Goal: Transaction & Acquisition: Obtain resource

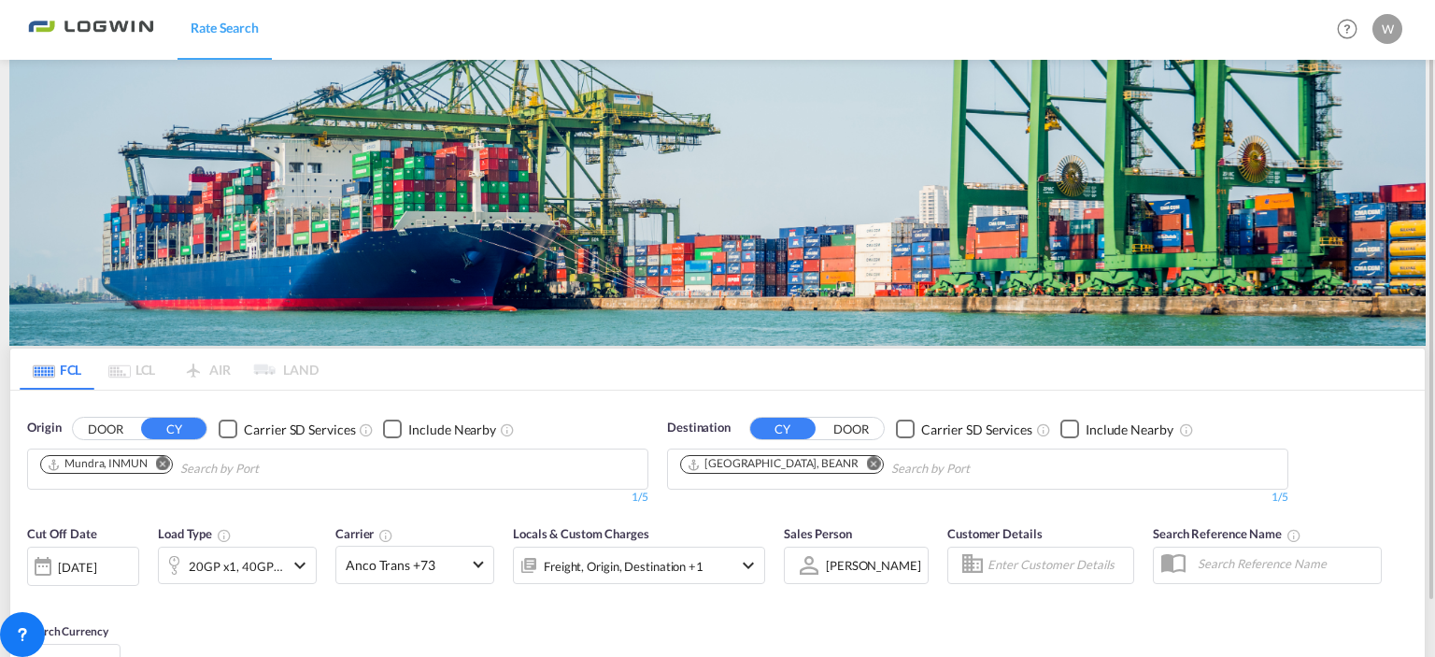
click at [161, 193] on div "FCL LCL AIR LAND FCL LCL AIR LAND Origin DOOR CY Carrier SD Services Include Ne…" at bounding box center [717, 524] width 1416 height 928
click at [168, 459] on md-icon "Remove" at bounding box center [163, 464] width 14 height 14
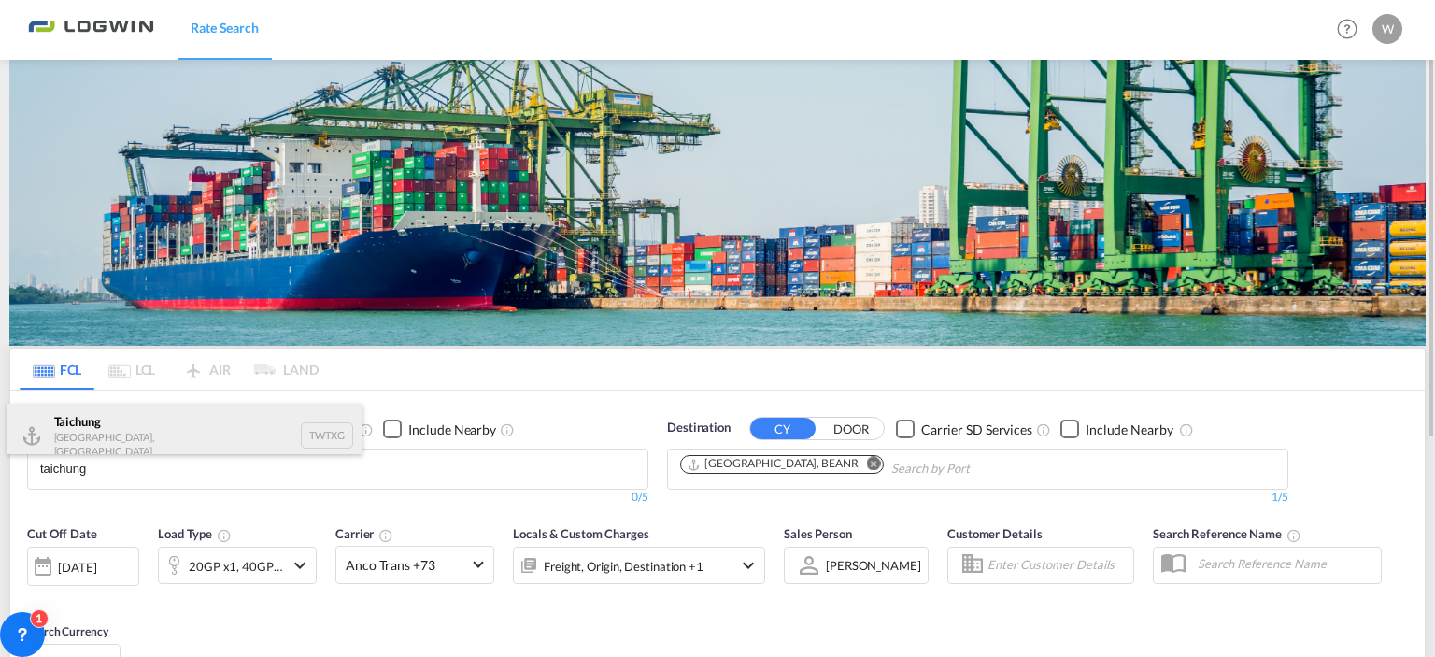
type input "taichung"
click at [93, 433] on div "Taichung [GEOGRAPHIC_DATA], Province of [GEOGRAPHIC_DATA] TWTXG" at bounding box center [184, 436] width 355 height 64
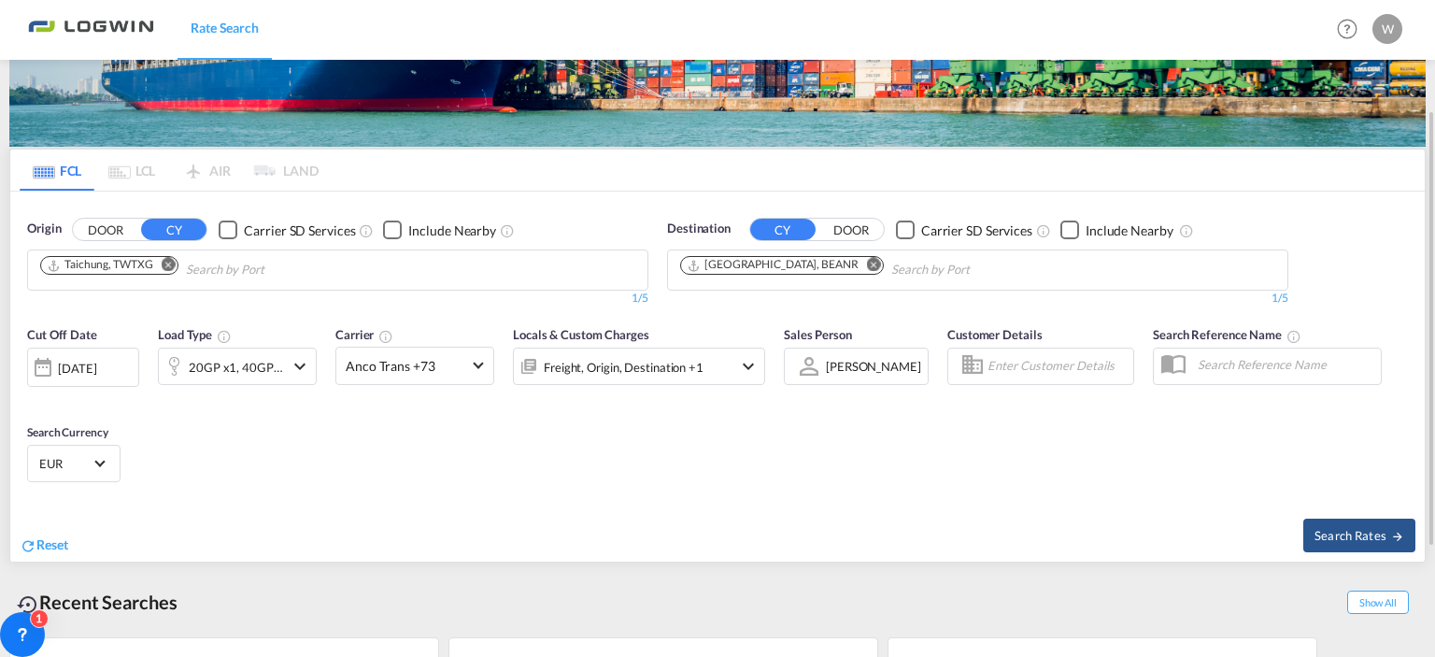
scroll to position [214, 0]
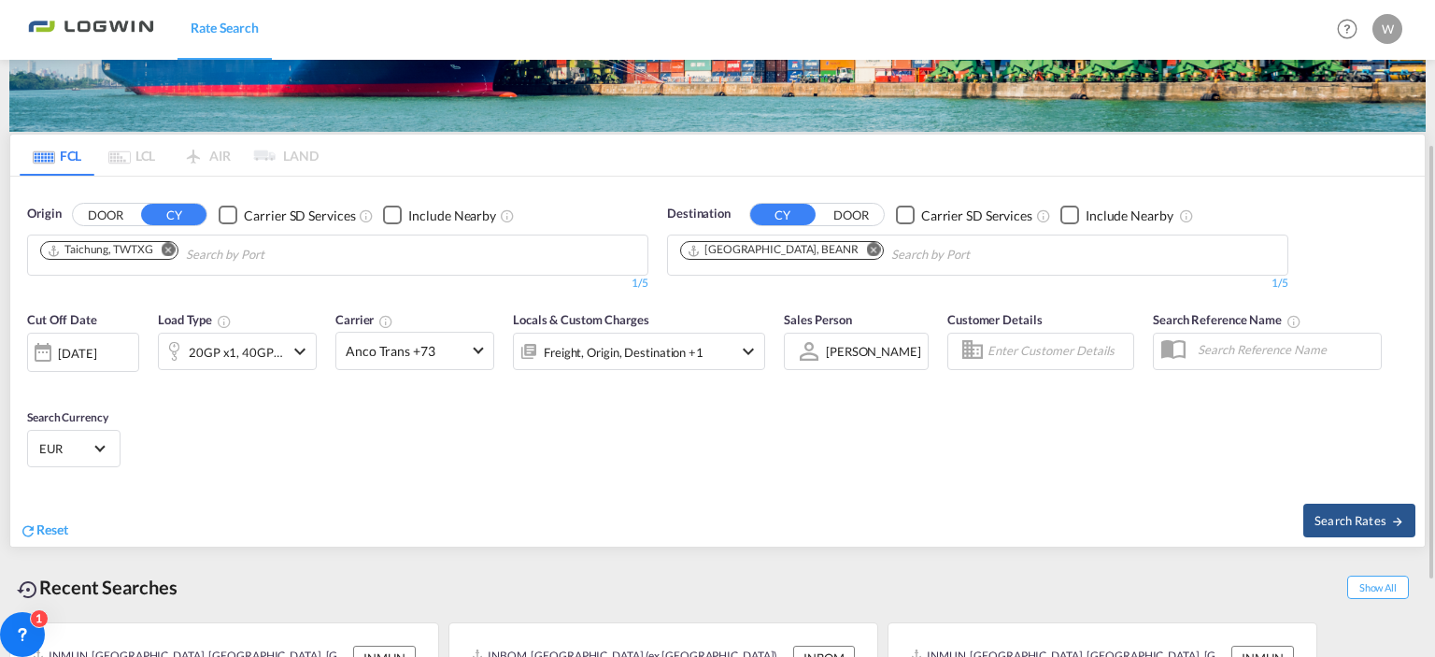
click at [86, 353] on div "[DATE]" at bounding box center [77, 353] width 38 height 17
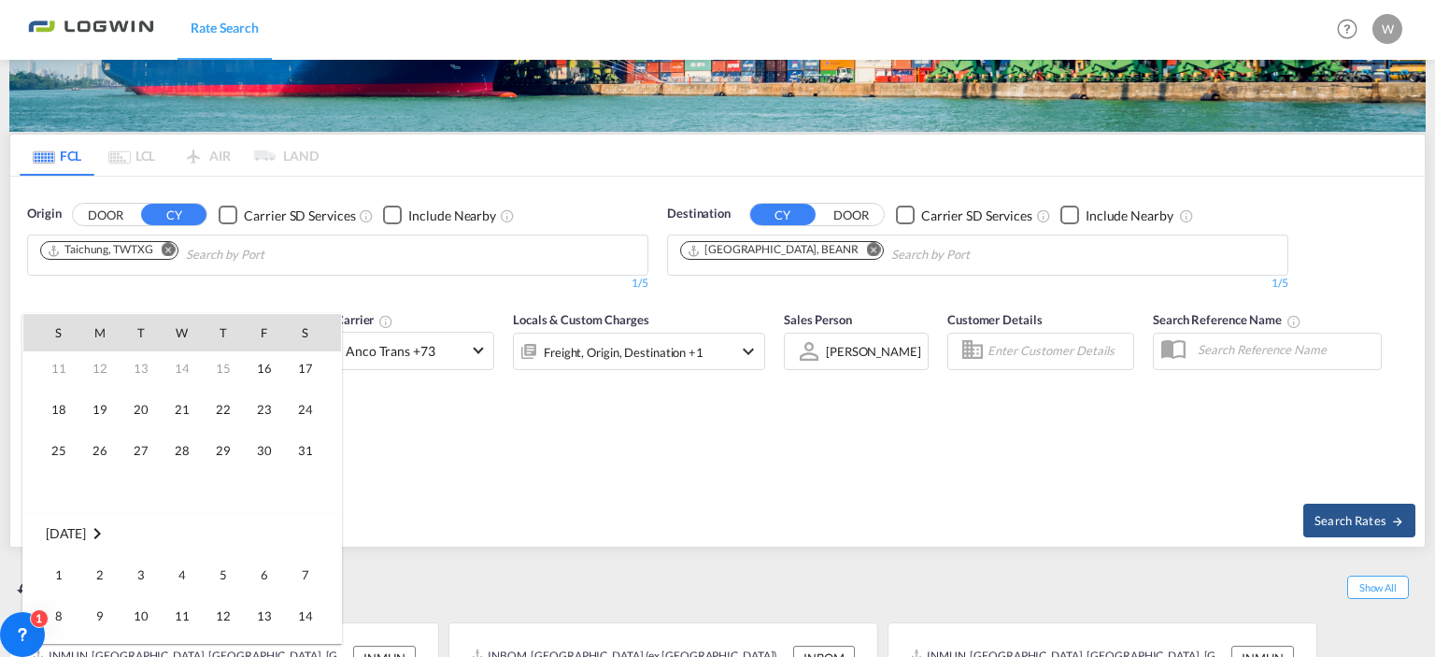
scroll to position [68, 0]
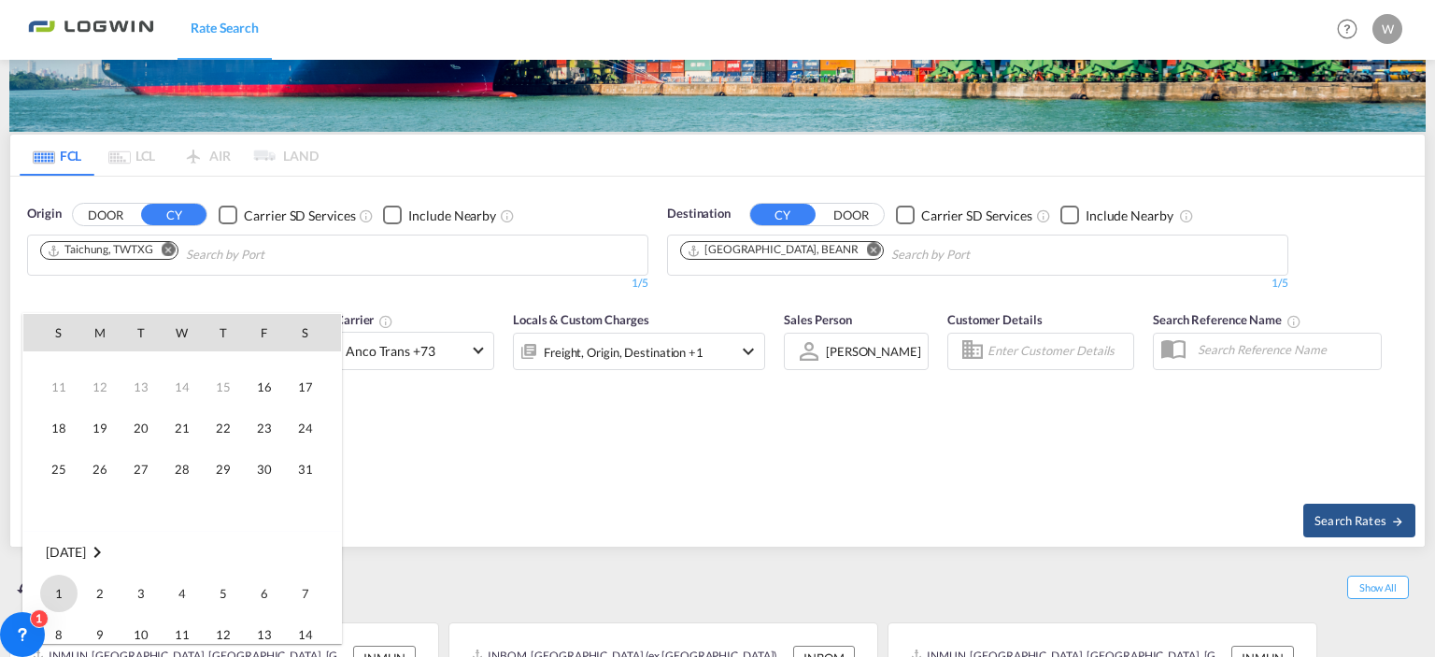
click at [55, 597] on span "1" at bounding box center [58, 593] width 37 height 37
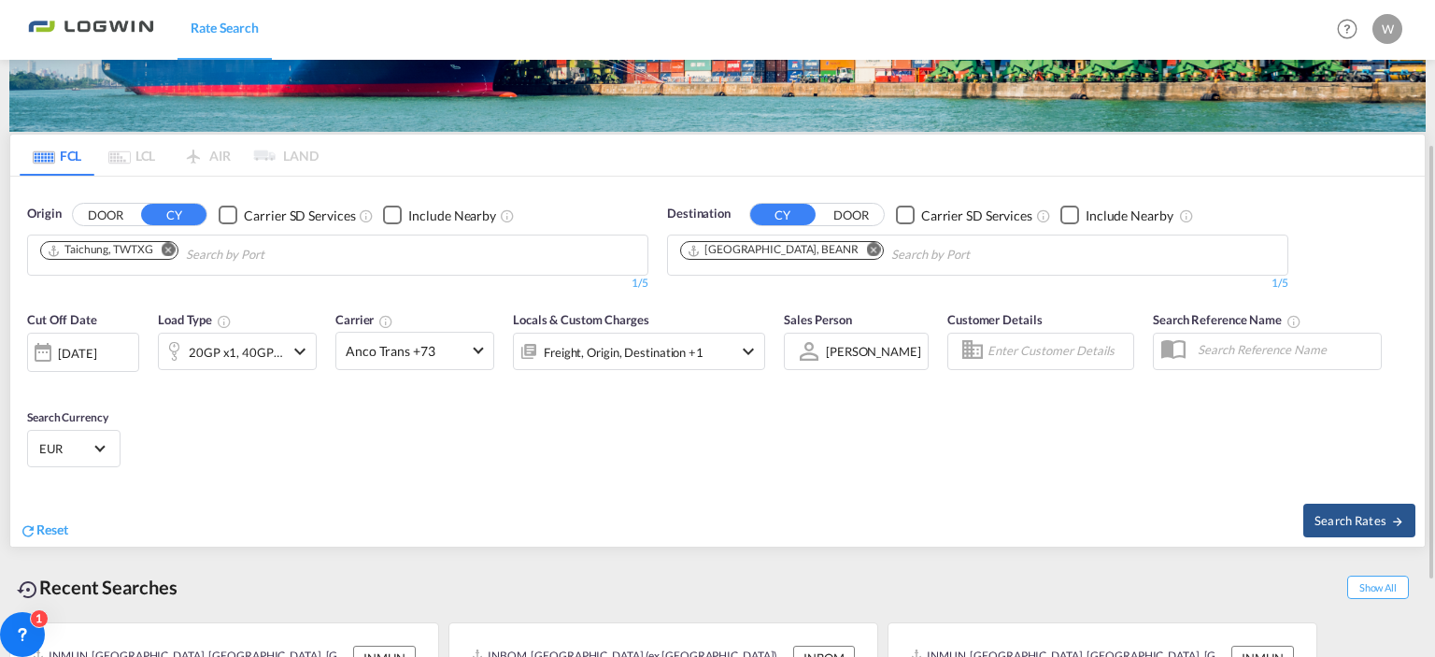
click at [301, 349] on md-icon "icon-chevron-down" at bounding box center [300, 351] width 22 height 22
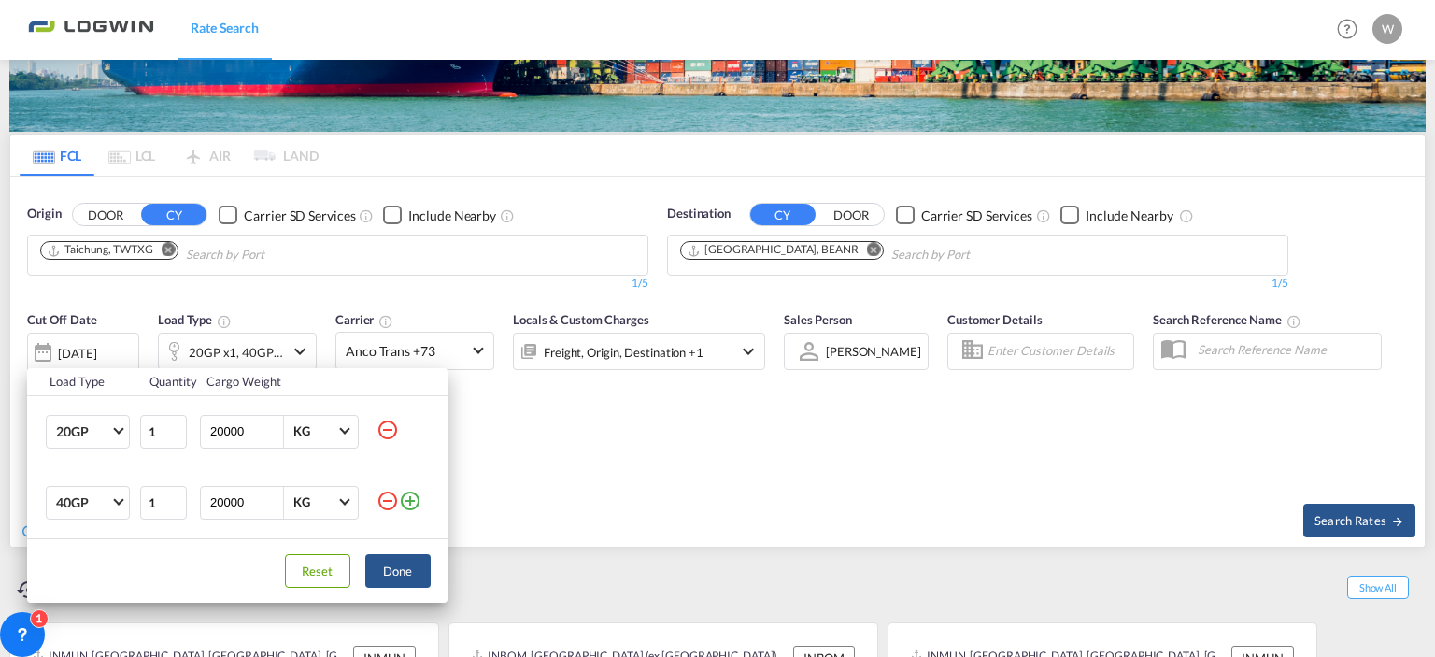
click at [385, 497] on md-icon "icon-minus-circle-outline" at bounding box center [388, 501] width 22 height 22
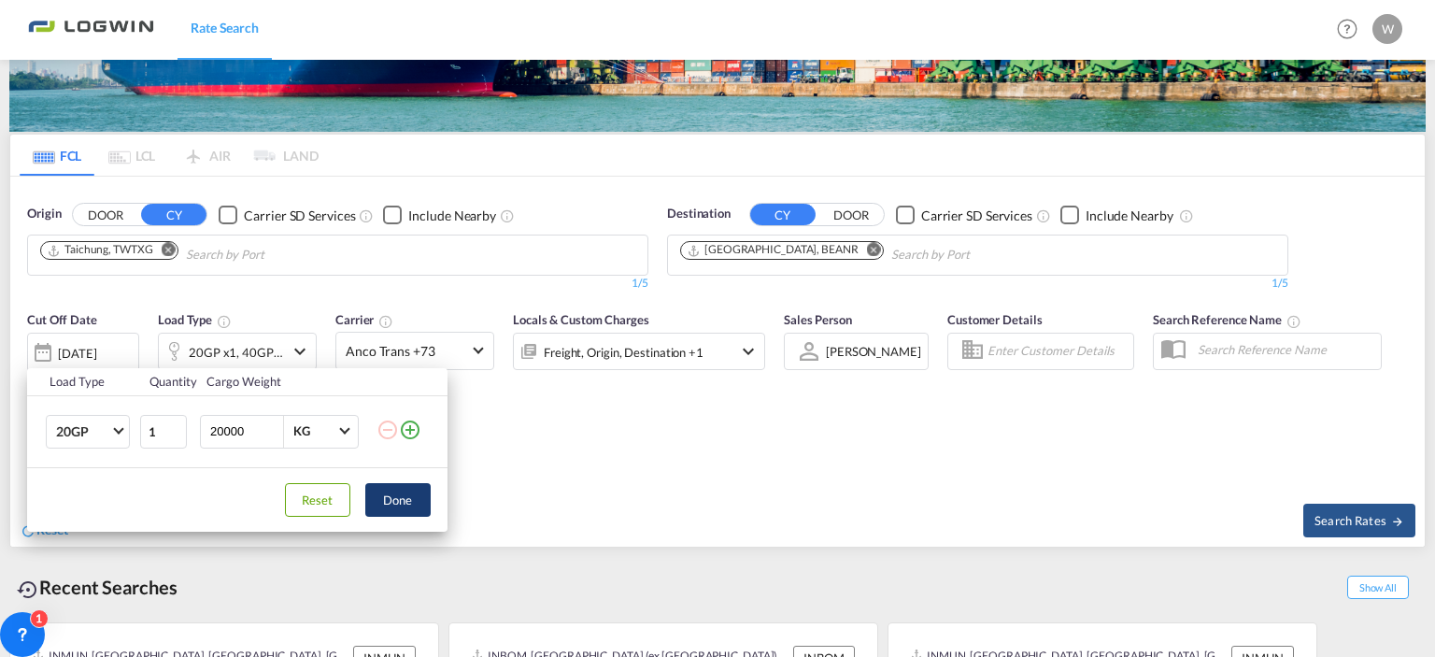
click at [400, 502] on button "Done" at bounding box center [397, 500] width 65 height 34
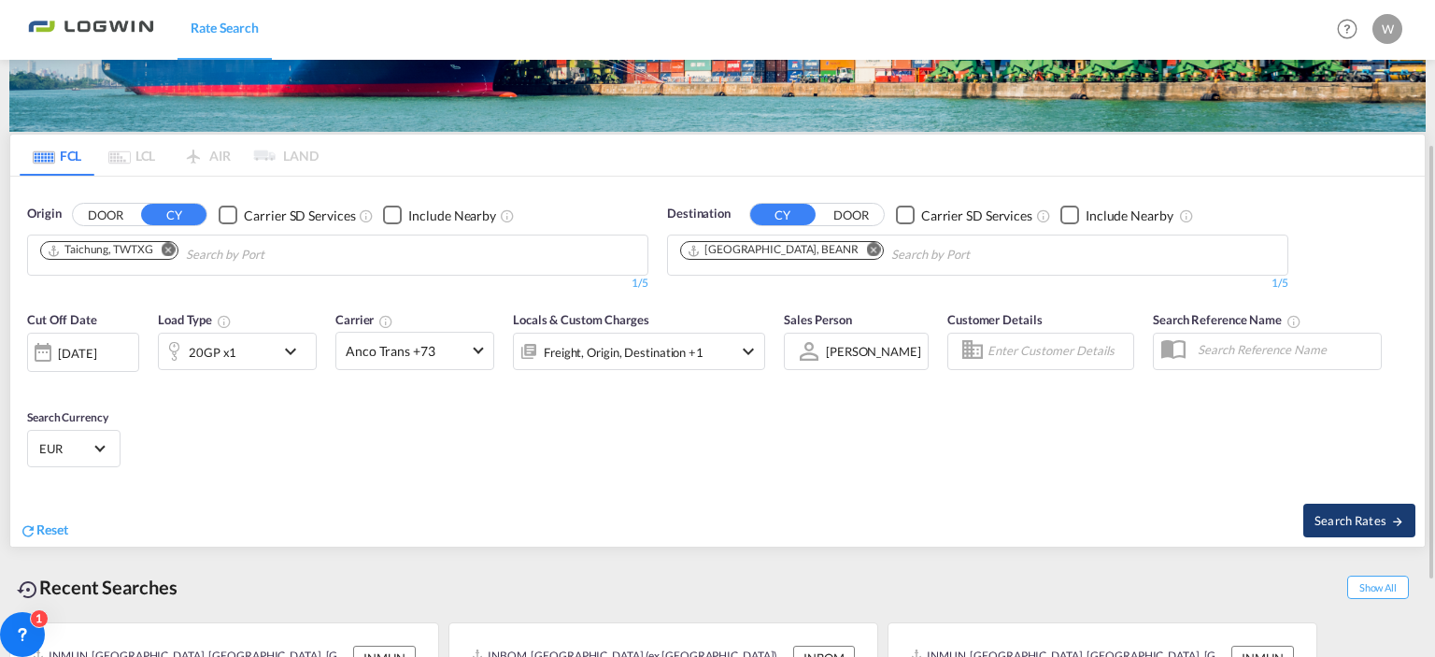
click at [1347, 520] on span "Search Rates" at bounding box center [1360, 520] width 90 height 15
type input "TWTXG to BEANR / [DATE]"
